Goal: Transaction & Acquisition: Purchase product/service

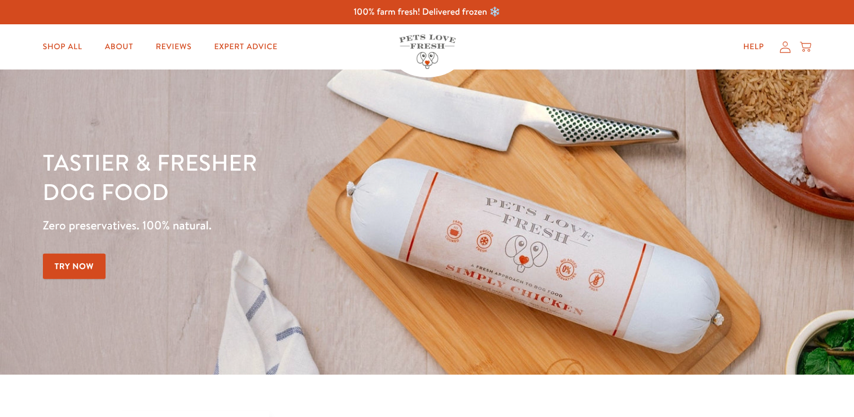
click at [77, 50] on link "Shop All" at bounding box center [63, 47] width 58 height 23
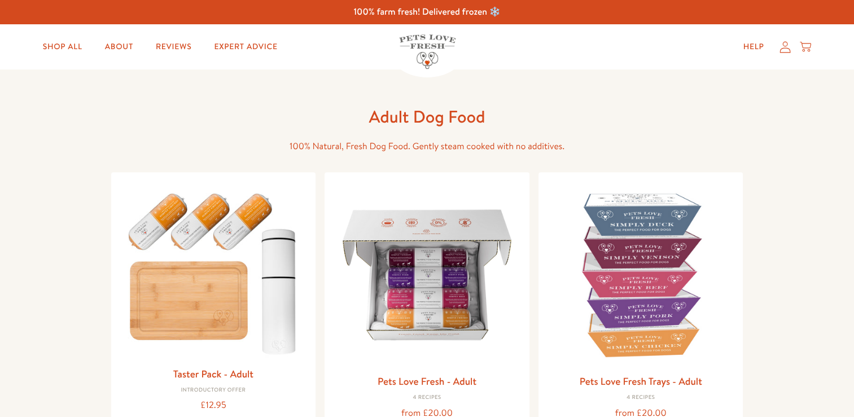
click at [455, 247] on img at bounding box center [427, 274] width 187 height 187
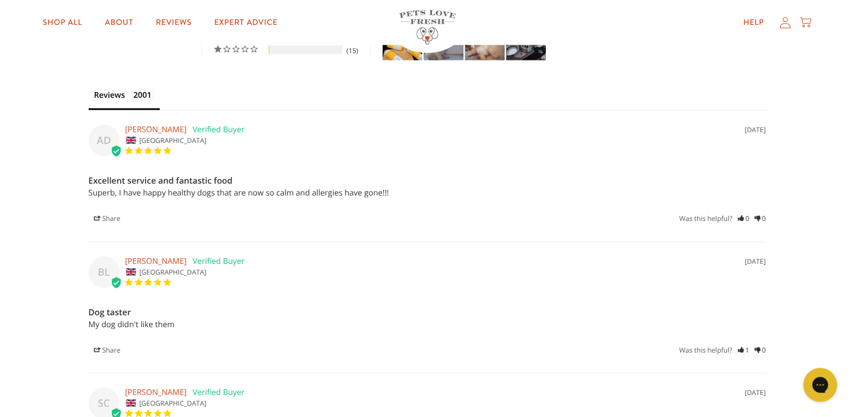
scroll to position [2442, 0]
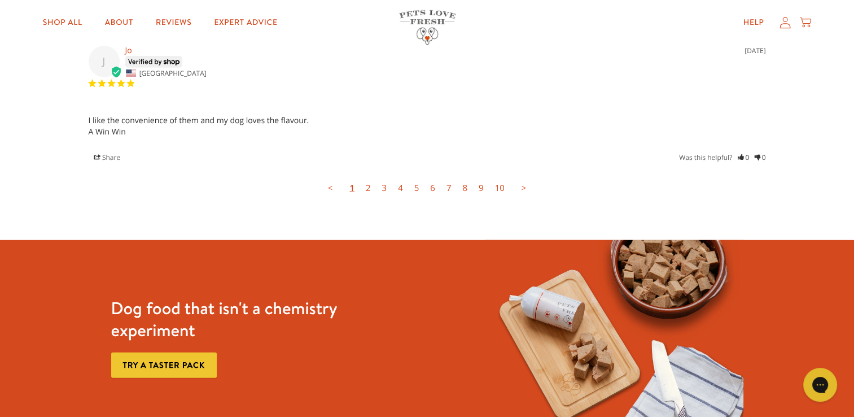
click at [365, 177] on link "2" at bounding box center [368, 188] width 16 height 23
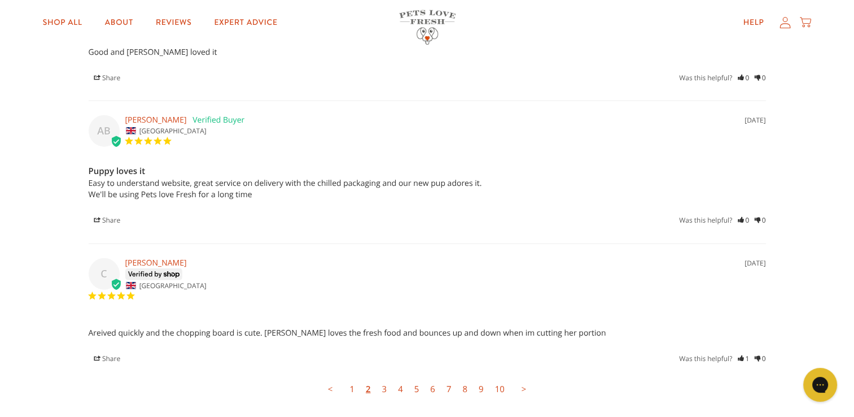
scroll to position [2847, 0]
click at [384, 378] on link "3" at bounding box center [384, 388] width 16 height 23
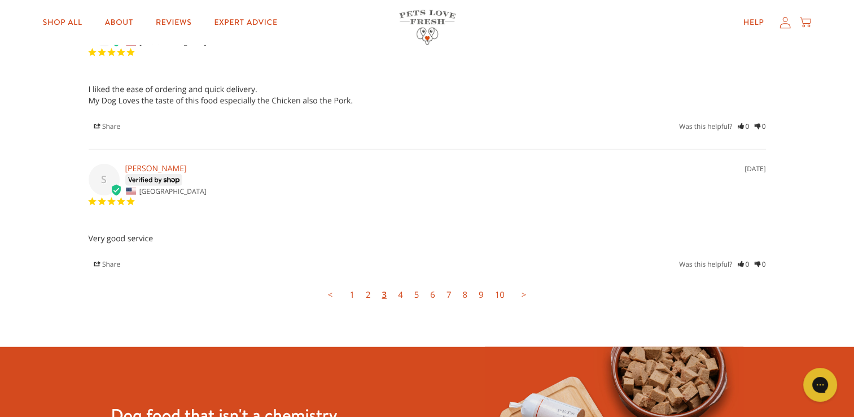
scroll to position [3096, 0]
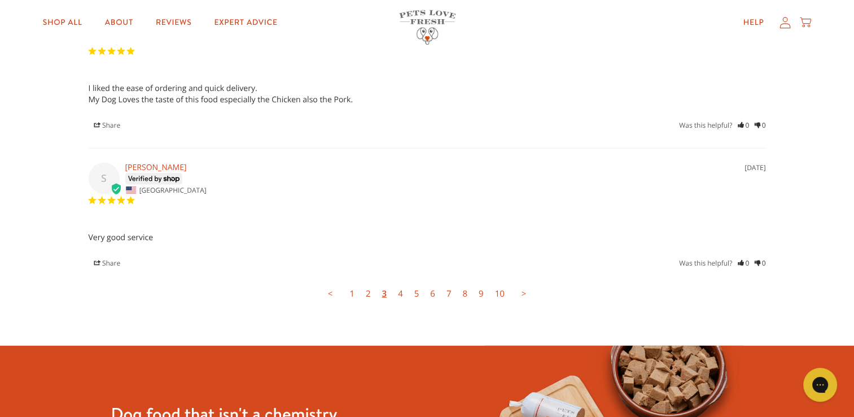
click at [400, 282] on link "4" at bounding box center [400, 293] width 16 height 23
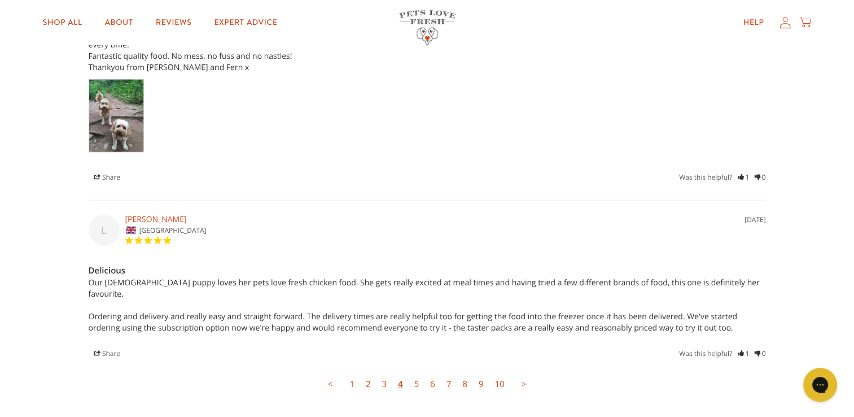
scroll to position [3026, 0]
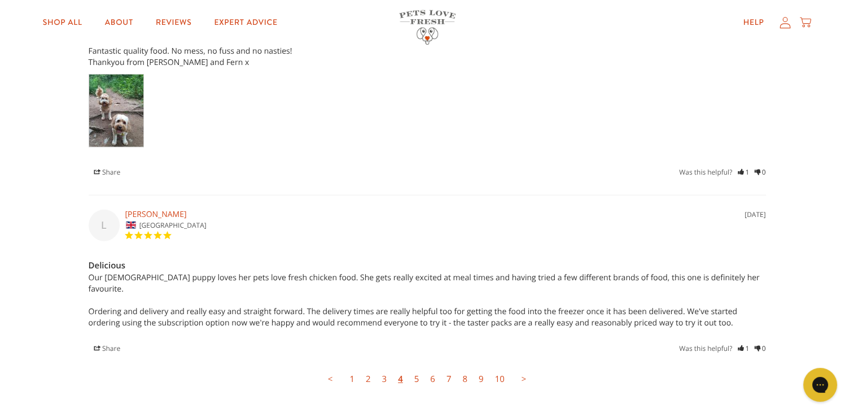
click at [413, 368] on link "5" at bounding box center [417, 379] width 16 height 23
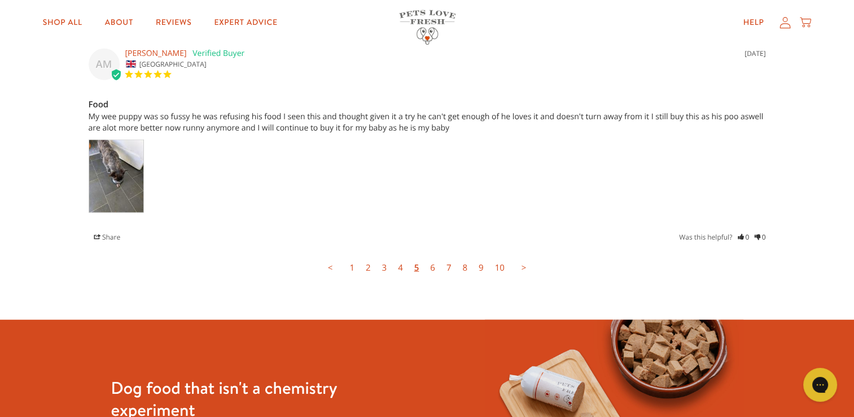
scroll to position [3084, 0]
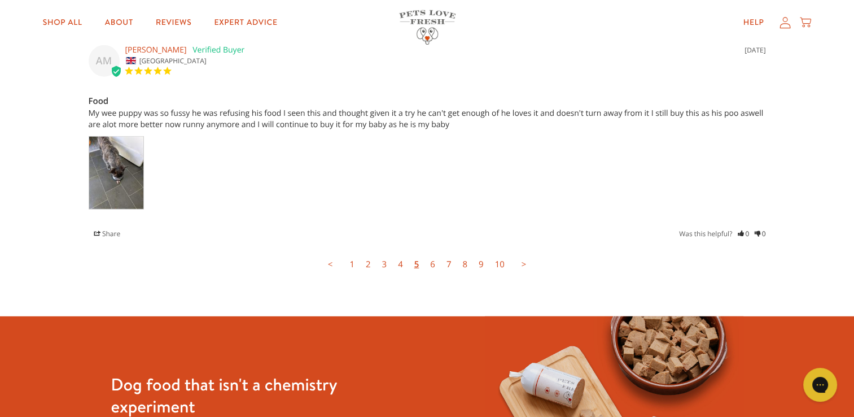
click at [432, 253] on link "6" at bounding box center [433, 264] width 16 height 23
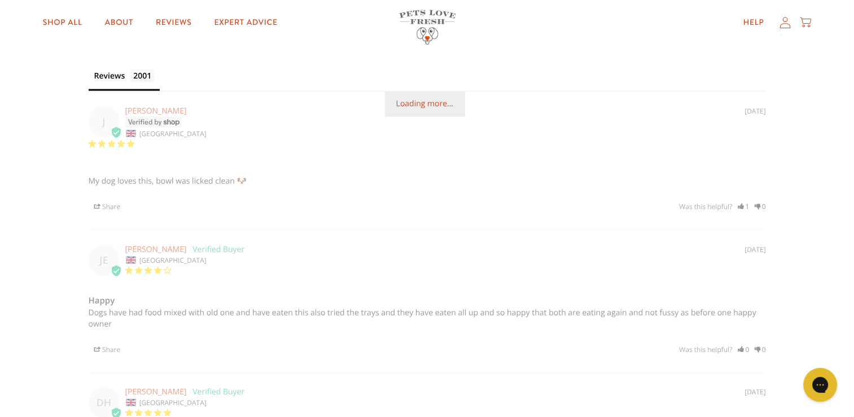
scroll to position [2462, 0]
